Goal: Navigation & Orientation: Find specific page/section

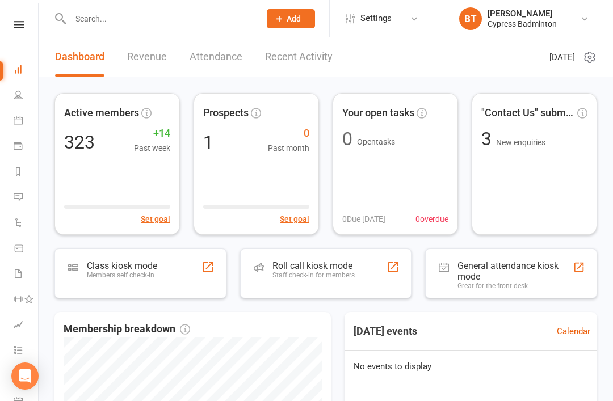
click at [23, 37] on div "Clubworx" at bounding box center [19, 39] width 38 height 37
click at [14, 27] on icon at bounding box center [19, 24] width 11 height 7
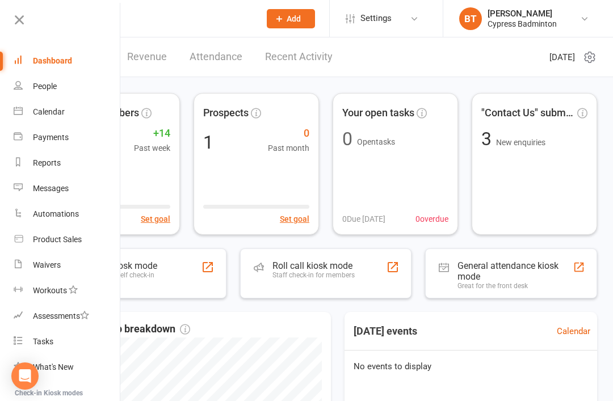
click at [62, 236] on div "Product Sales" at bounding box center [57, 239] width 49 height 9
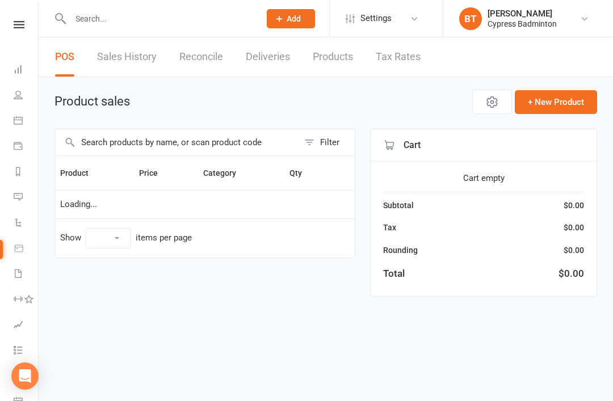
select select "100"
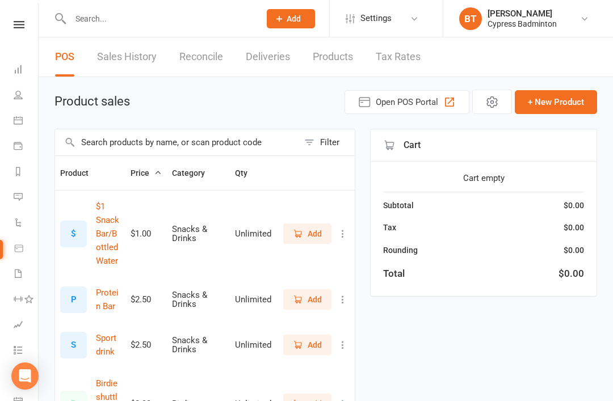
click at [117, 60] on link "Sales History" at bounding box center [127, 56] width 60 height 39
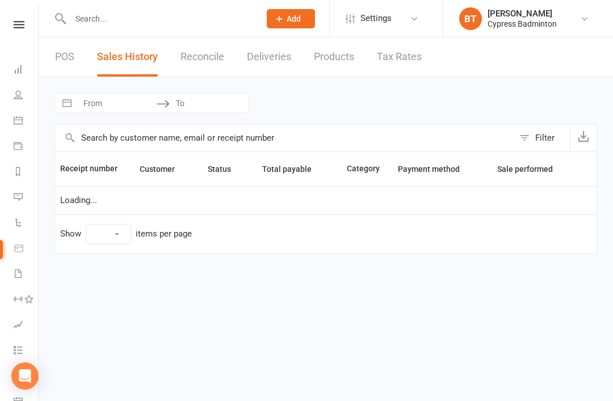
select select "100"
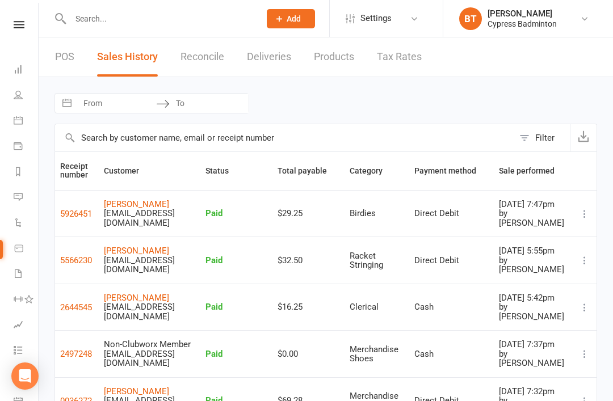
click at [70, 351] on button "2497248" at bounding box center [76, 354] width 32 height 14
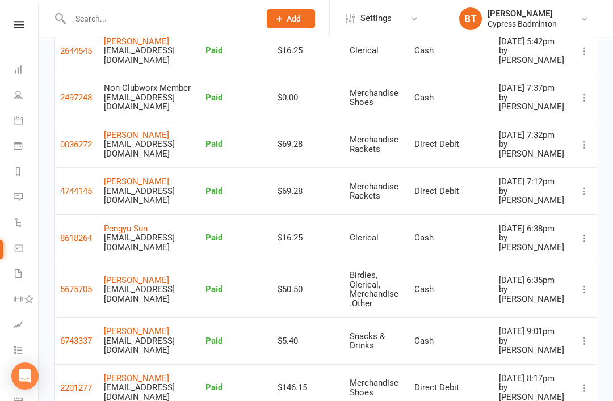
scroll to position [254, 0]
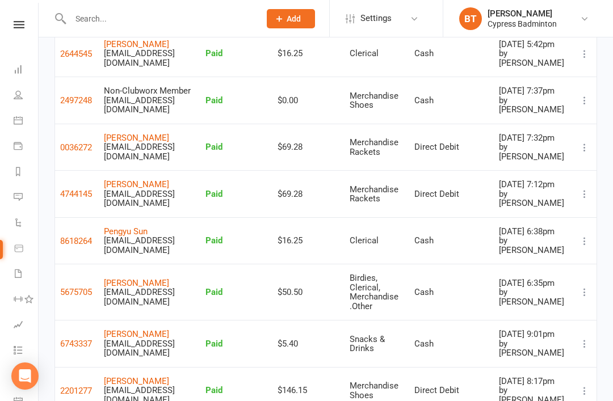
click at [81, 384] on button "2201277" at bounding box center [76, 391] width 32 height 14
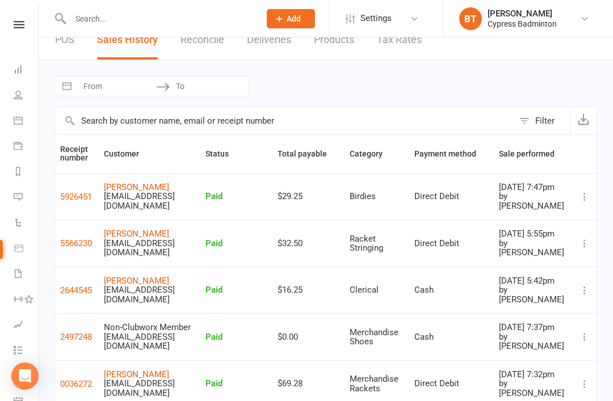
scroll to position [0, 0]
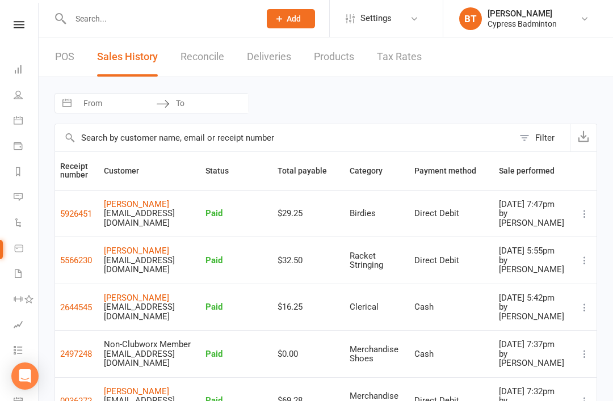
click at [173, 21] on input "text" at bounding box center [159, 19] width 185 height 16
type input "k"
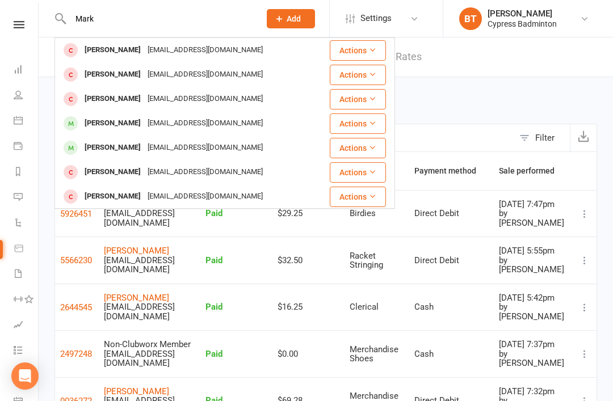
type input "Mark"
click at [160, 142] on div "[EMAIL_ADDRESS][DOMAIN_NAME]" at bounding box center [205, 148] width 122 height 16
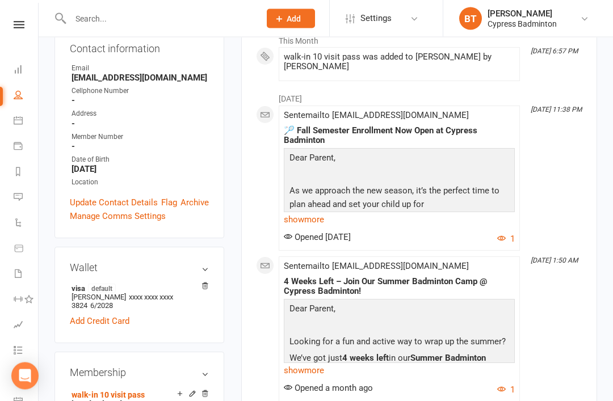
scroll to position [198, 0]
click at [20, 147] on icon at bounding box center [18, 145] width 9 height 9
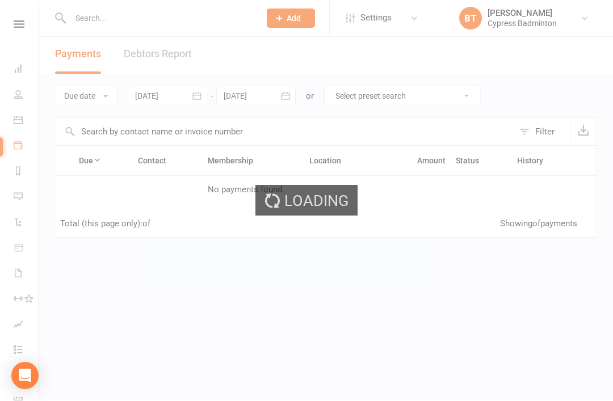
scroll to position [11, 0]
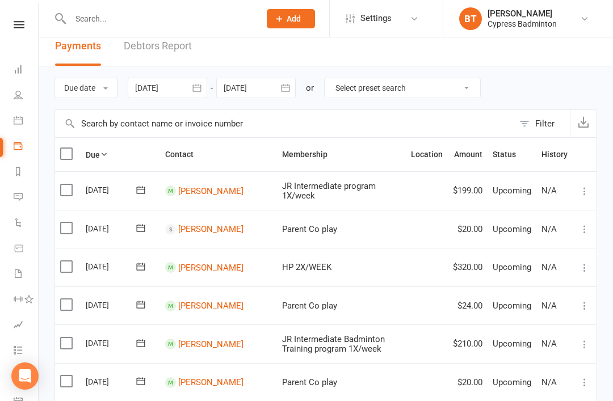
click at [24, 117] on link "Calendar" at bounding box center [27, 122] width 26 height 26
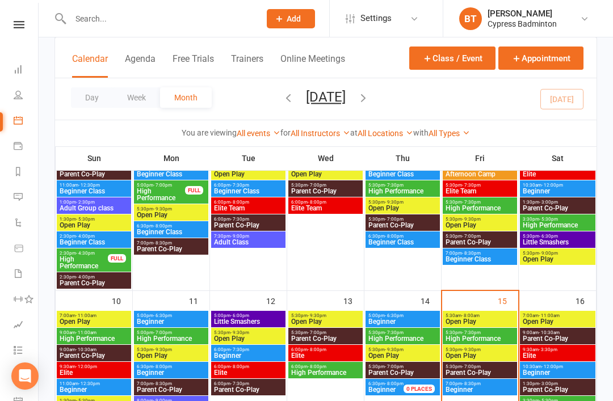
scroll to position [308, 0]
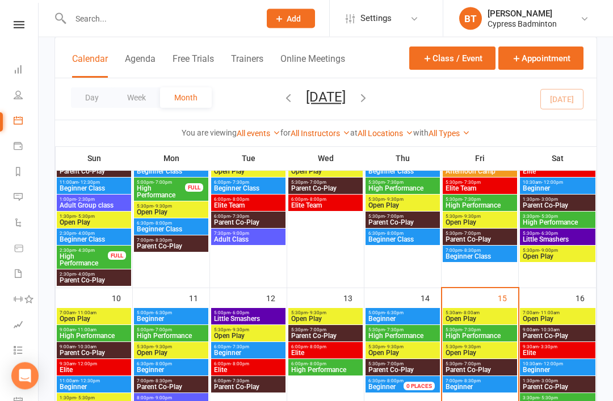
click at [417, 350] on span "Open Play" at bounding box center [403, 353] width 70 height 7
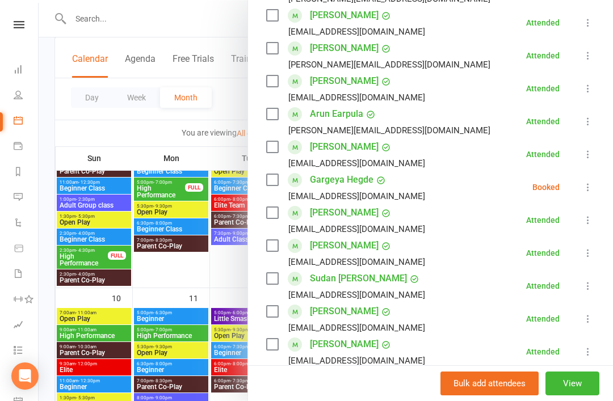
scroll to position [305, 0]
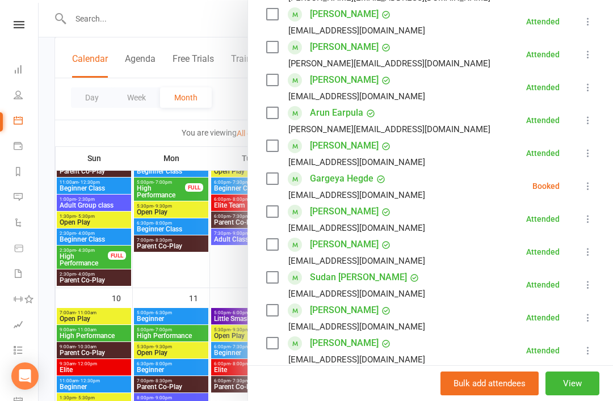
click at [588, 186] on icon at bounding box center [587, 186] width 11 height 11
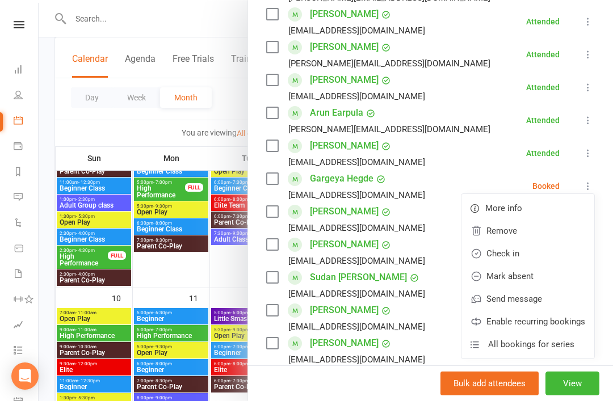
click at [519, 238] on link "Remove" at bounding box center [528, 231] width 133 height 23
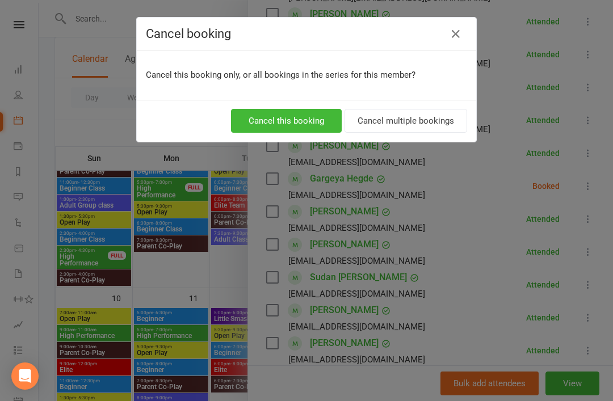
click at [291, 120] on button "Cancel this booking" at bounding box center [286, 121] width 111 height 24
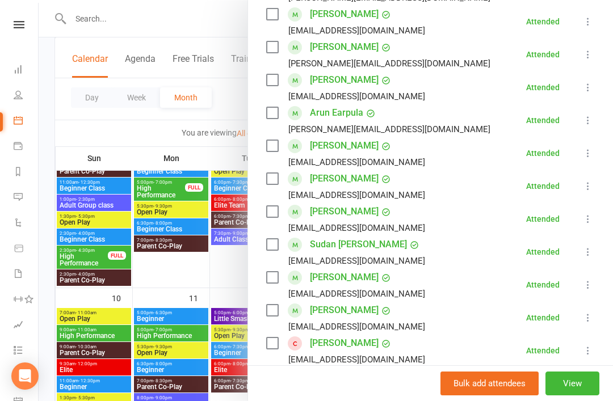
click at [149, 23] on div at bounding box center [326, 200] width 574 height 401
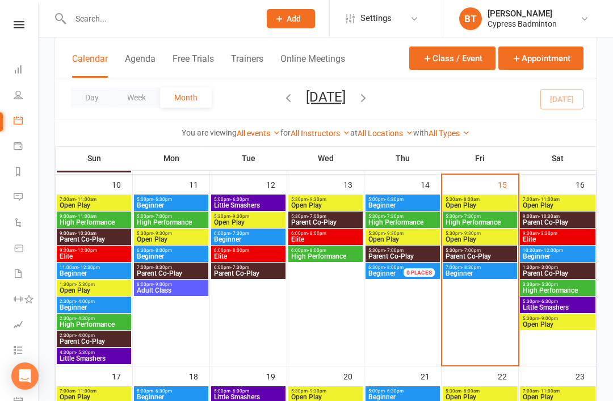
scroll to position [425, 0]
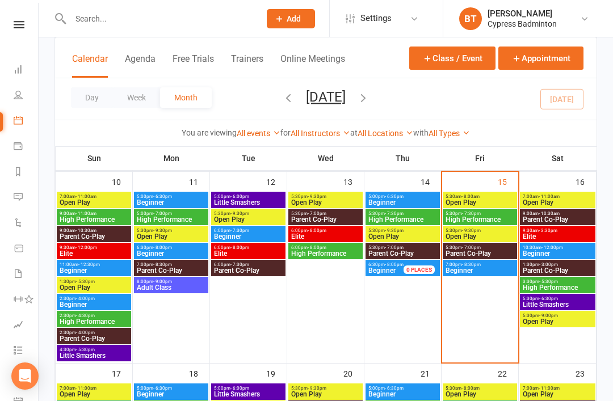
click at [576, 305] on span "Little Smashers" at bounding box center [557, 304] width 71 height 7
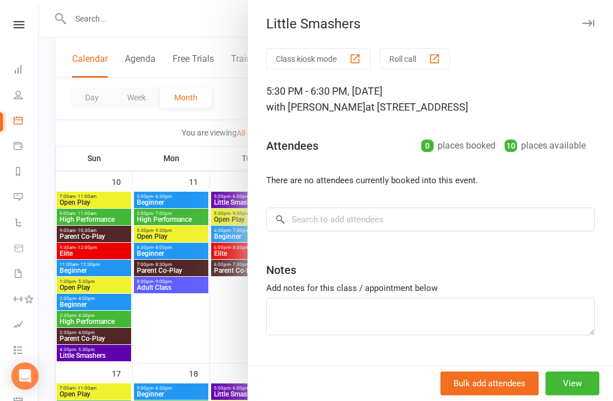
click at [205, 12] on div at bounding box center [326, 200] width 574 height 401
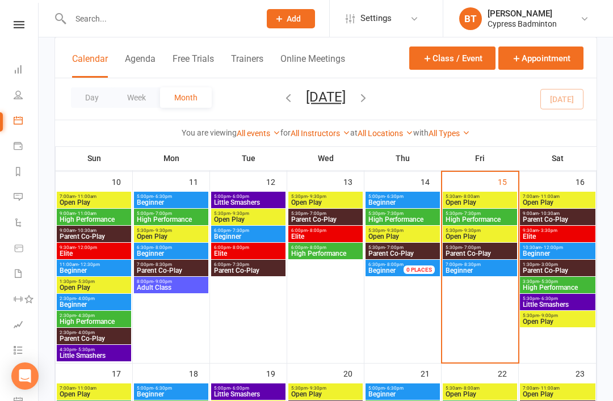
click at [571, 249] on span "10:30am - 12:00pm" at bounding box center [557, 247] width 71 height 5
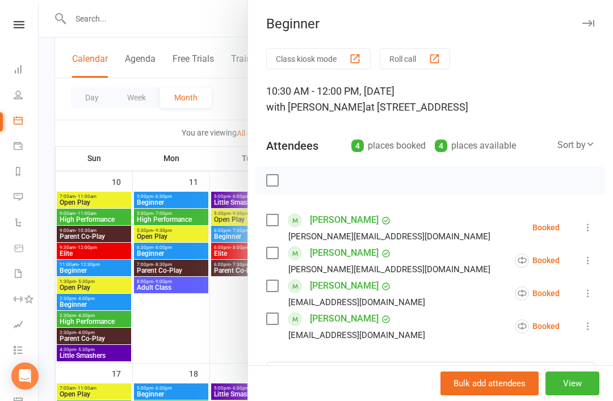
click at [162, 10] on div at bounding box center [326, 200] width 574 height 401
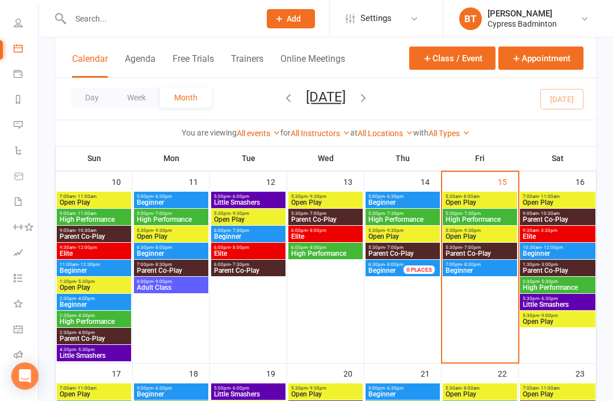
scroll to position [72, 0]
click at [26, 111] on link "Reports" at bounding box center [27, 102] width 26 height 26
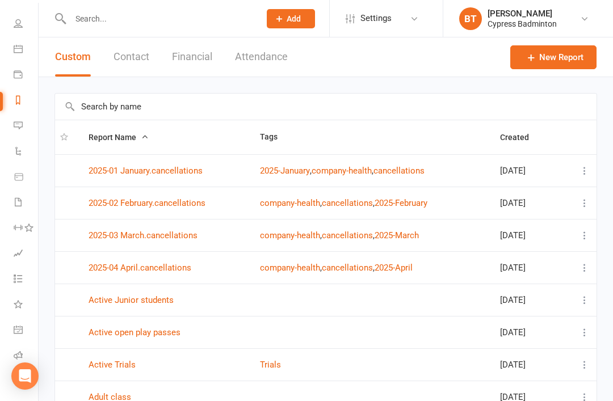
click at [190, 61] on button "Financial" at bounding box center [192, 56] width 40 height 39
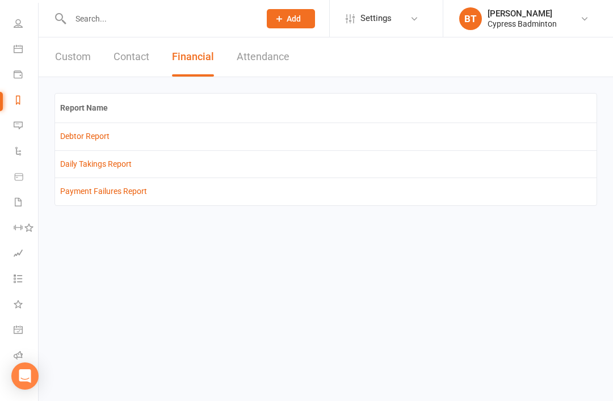
click at [82, 148] on td "Debtor Report" at bounding box center [326, 136] width 542 height 27
click at [71, 133] on link "Debtor Report" at bounding box center [84, 136] width 49 height 9
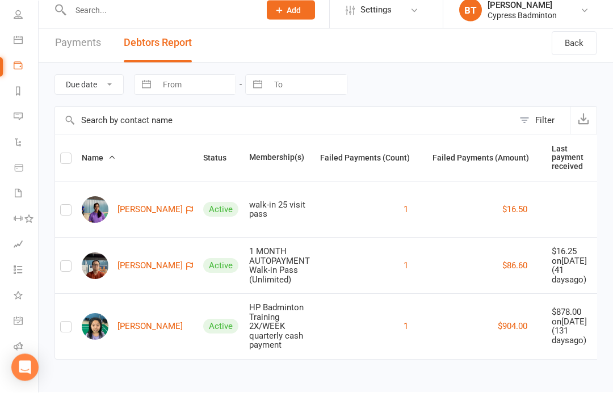
scroll to position [37, 0]
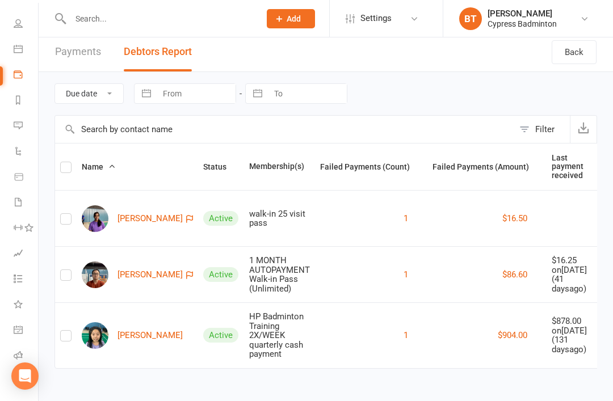
click at [26, 53] on link "Calendar" at bounding box center [27, 50] width 26 height 26
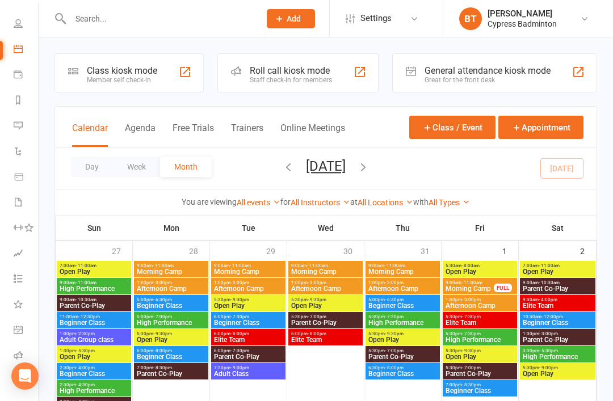
click at [20, 24] on icon at bounding box center [18, 23] width 9 height 9
select select "100"
